Goal: Contribute content

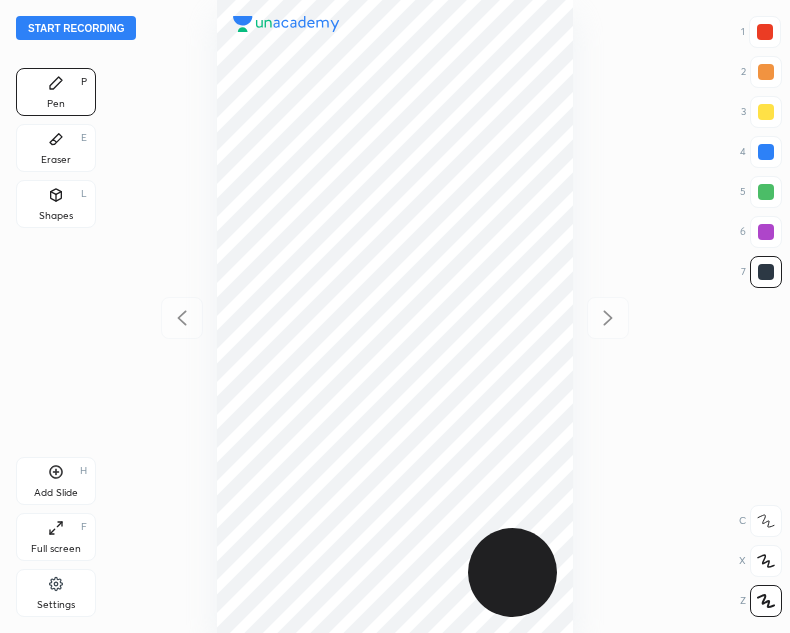
scroll to position [633, 470]
click at [72, 30] on button "Start recording" at bounding box center [76, 28] width 120 height 24
click at [749, 31] on div at bounding box center [765, 32] width 32 height 32
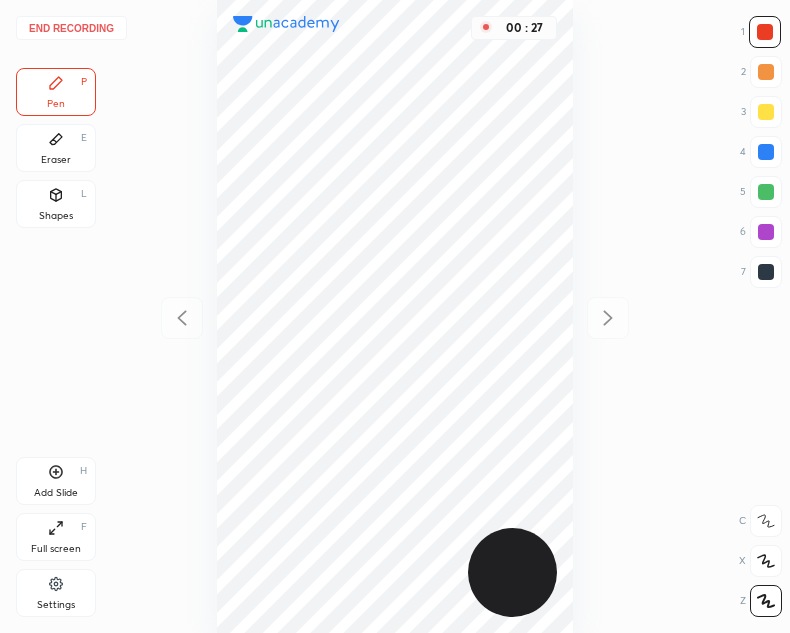
click at [56, 205] on div "Shapes L" at bounding box center [56, 204] width 80 height 48
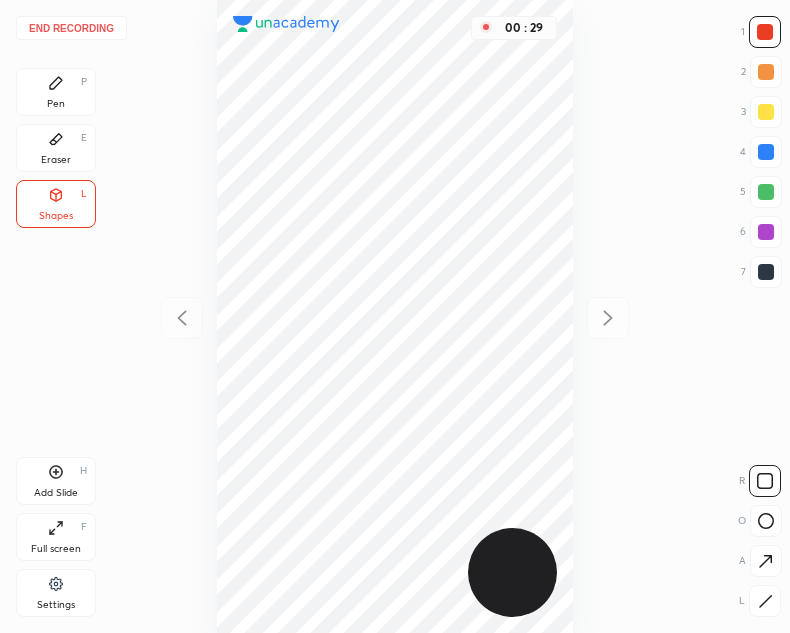
click at [78, 80] on div "Pen P" at bounding box center [56, 92] width 80 height 48
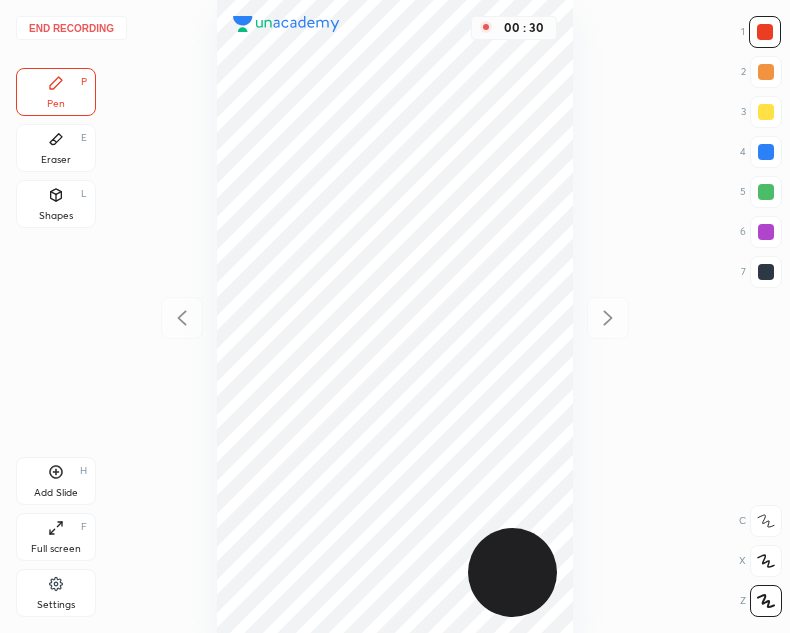
click at [760, 266] on div at bounding box center [766, 272] width 16 height 16
click at [50, 474] on icon at bounding box center [56, 472] width 13 height 13
click at [765, 29] on div at bounding box center [765, 32] width 16 height 16
click at [57, 195] on icon at bounding box center [56, 195] width 11 height 12
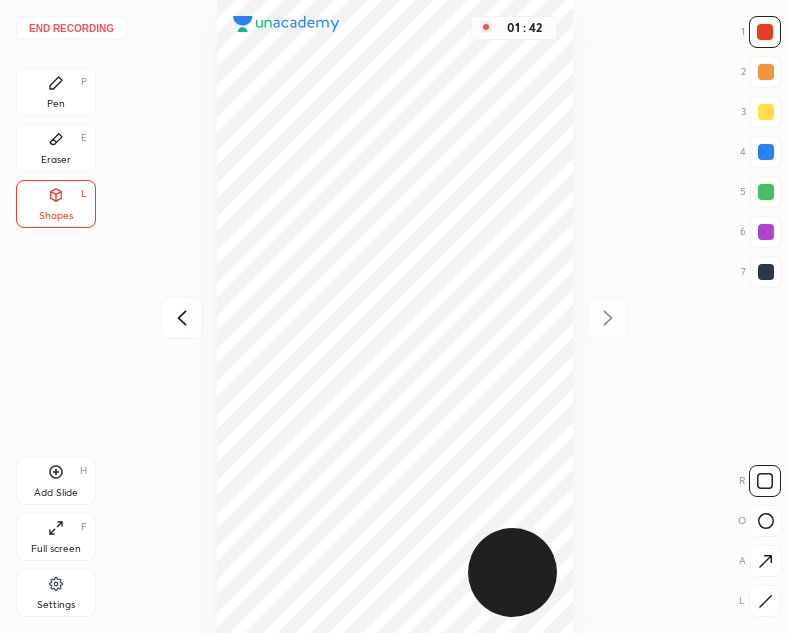
click at [66, 93] on div "Pen P" at bounding box center [56, 92] width 80 height 48
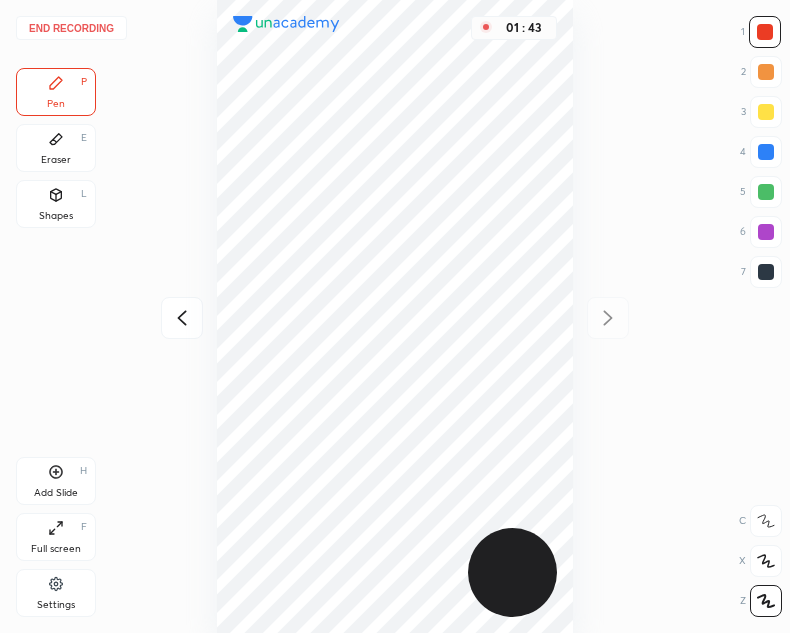
click at [760, 272] on div at bounding box center [766, 272] width 16 height 16
click at [66, 26] on button "End recording" at bounding box center [71, 28] width 111 height 24
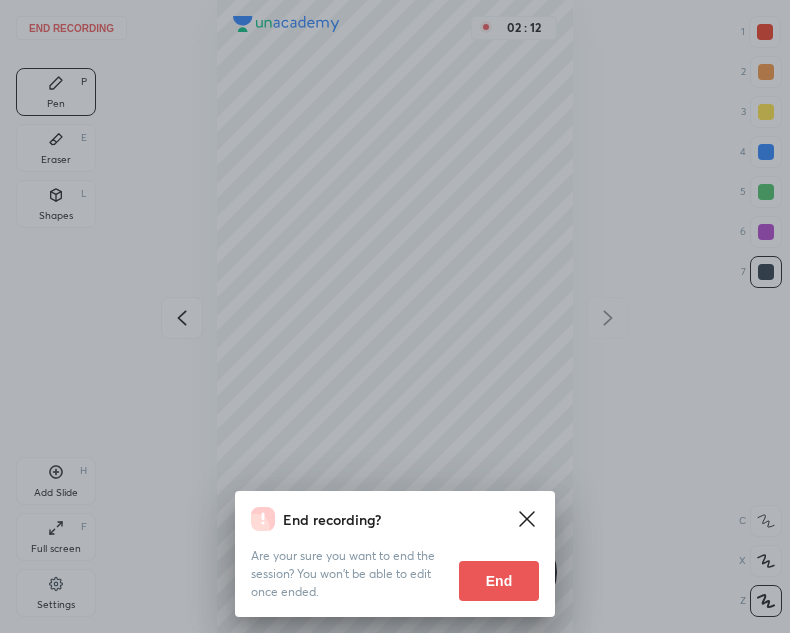
click at [491, 577] on button "End" at bounding box center [499, 581] width 80 height 40
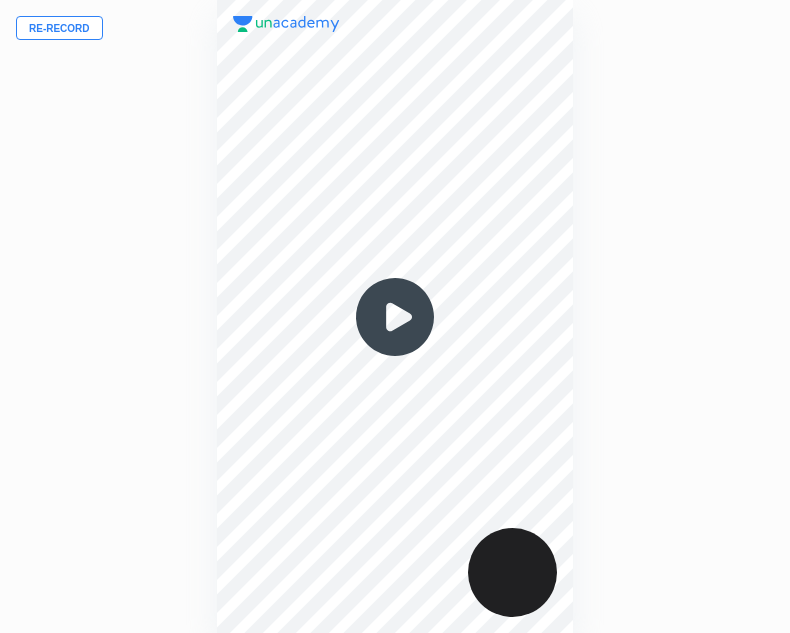
click at [390, 319] on img at bounding box center [395, 317] width 96 height 96
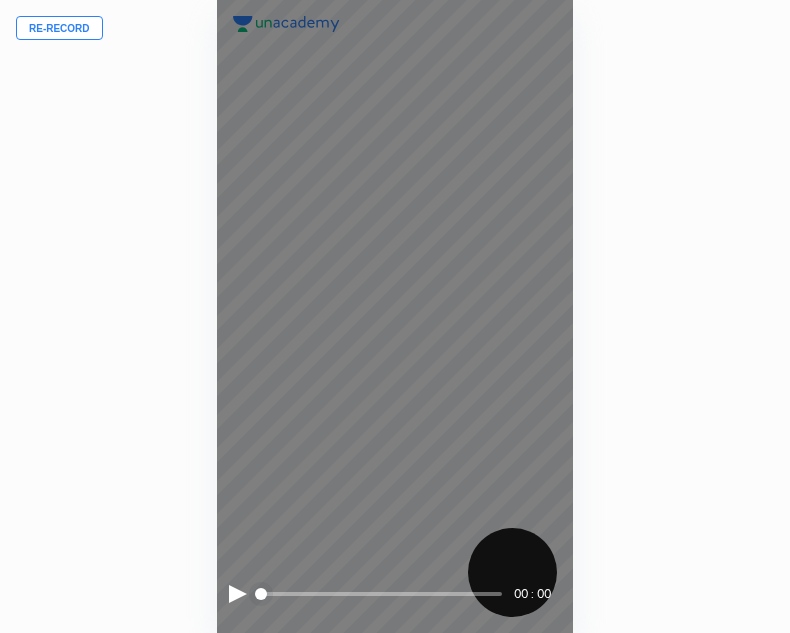
click at [238, 587] on div at bounding box center [238, 594] width 18 height 18
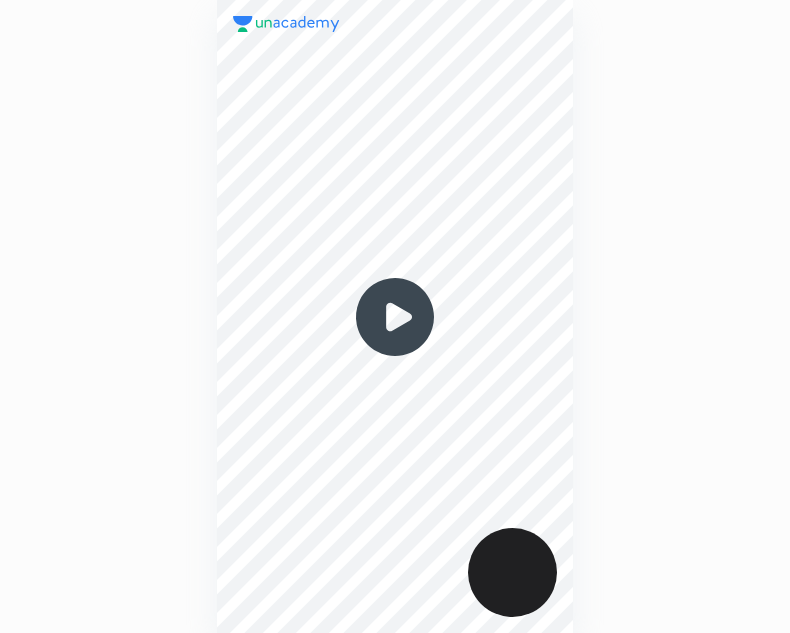
scroll to position [633, 470]
click at [370, 307] on img at bounding box center [395, 317] width 96 height 96
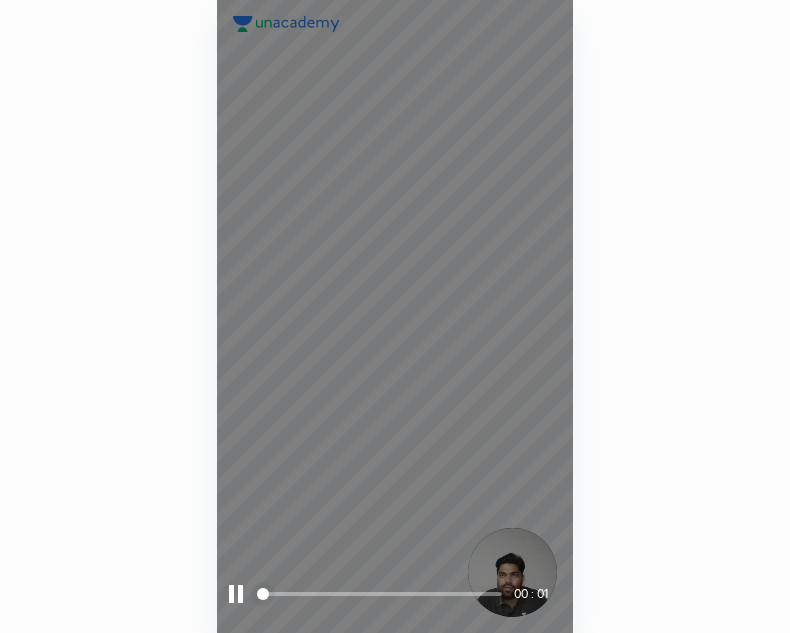
click at [240, 592] on div at bounding box center [236, 594] width 14 height 18
